Goal: Navigation & Orientation: Find specific page/section

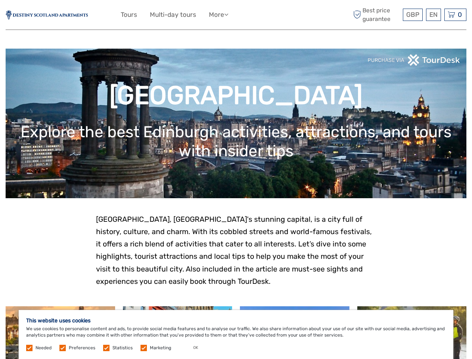
click at [236, 15] on ul "Tours Multi-day tours More Travel Articles Back to Web Travel Articles Back to …" at bounding box center [180, 14] width 119 height 11
click at [219, 15] on link "More" at bounding box center [218, 14] width 19 height 11
click at [228, 14] on icon at bounding box center [226, 14] width 4 height 6
click at [413, 15] on span "GBP" at bounding box center [412, 14] width 13 height 7
click at [433, 15] on div "EN English Español Deutsch" at bounding box center [433, 15] width 15 height 12
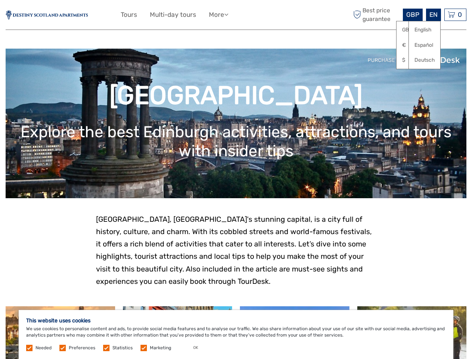
click at [455, 15] on div "0 Items Total £0.00 Checkout The shopping cart is empty." at bounding box center [455, 15] width 22 height 12
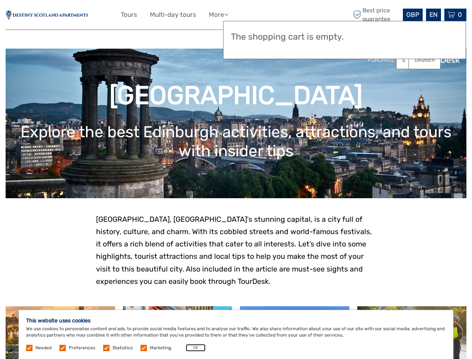
click at [193, 348] on button "OK" at bounding box center [196, 347] width 20 height 7
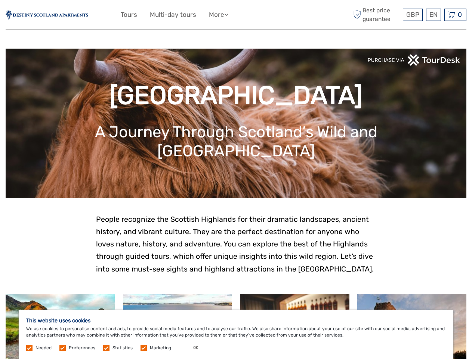
click at [236, 15] on ul "Tours Multi-day tours More Travel Articles Back to Web Travel Articles Back to …" at bounding box center [180, 14] width 119 height 11
click at [219, 15] on link "More" at bounding box center [218, 14] width 19 height 11
click at [228, 14] on icon at bounding box center [226, 14] width 4 height 6
click at [413, 15] on span "GBP" at bounding box center [412, 14] width 13 height 7
click at [433, 15] on div "EN English Español Deutsch" at bounding box center [433, 15] width 15 height 12
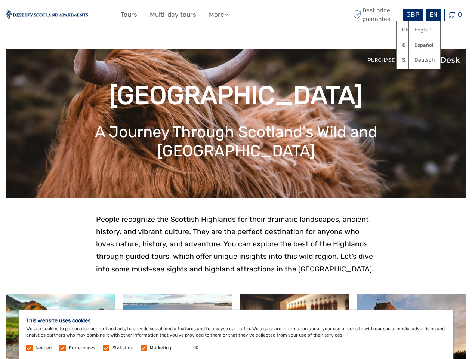
click at [455, 15] on div "0 Items Total £0.00 Checkout The shopping cart is empty." at bounding box center [455, 15] width 22 height 12
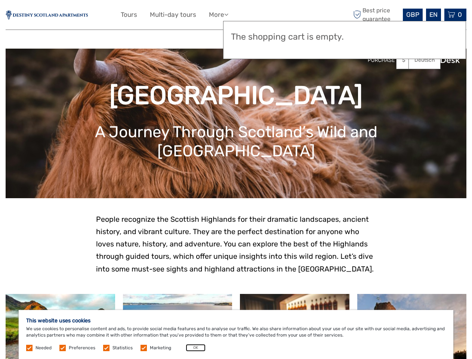
click at [193, 348] on button "OK" at bounding box center [196, 347] width 20 height 7
